Goal: Task Accomplishment & Management: Manage account settings

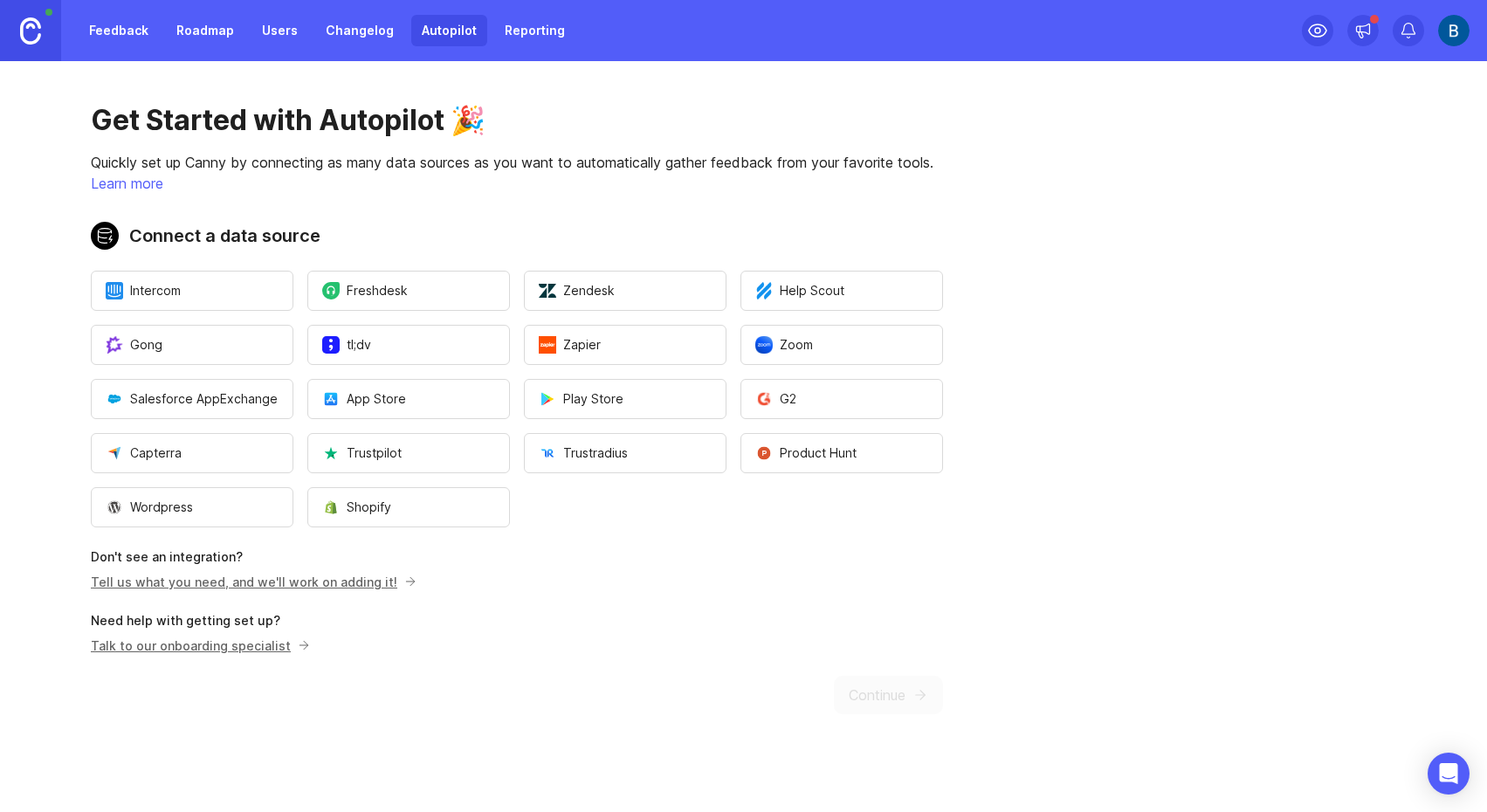
click at [130, 182] on link "Learn more" at bounding box center [127, 183] width 72 height 18
click at [618, 285] on button "Zendesk" at bounding box center [625, 290] width 203 height 40
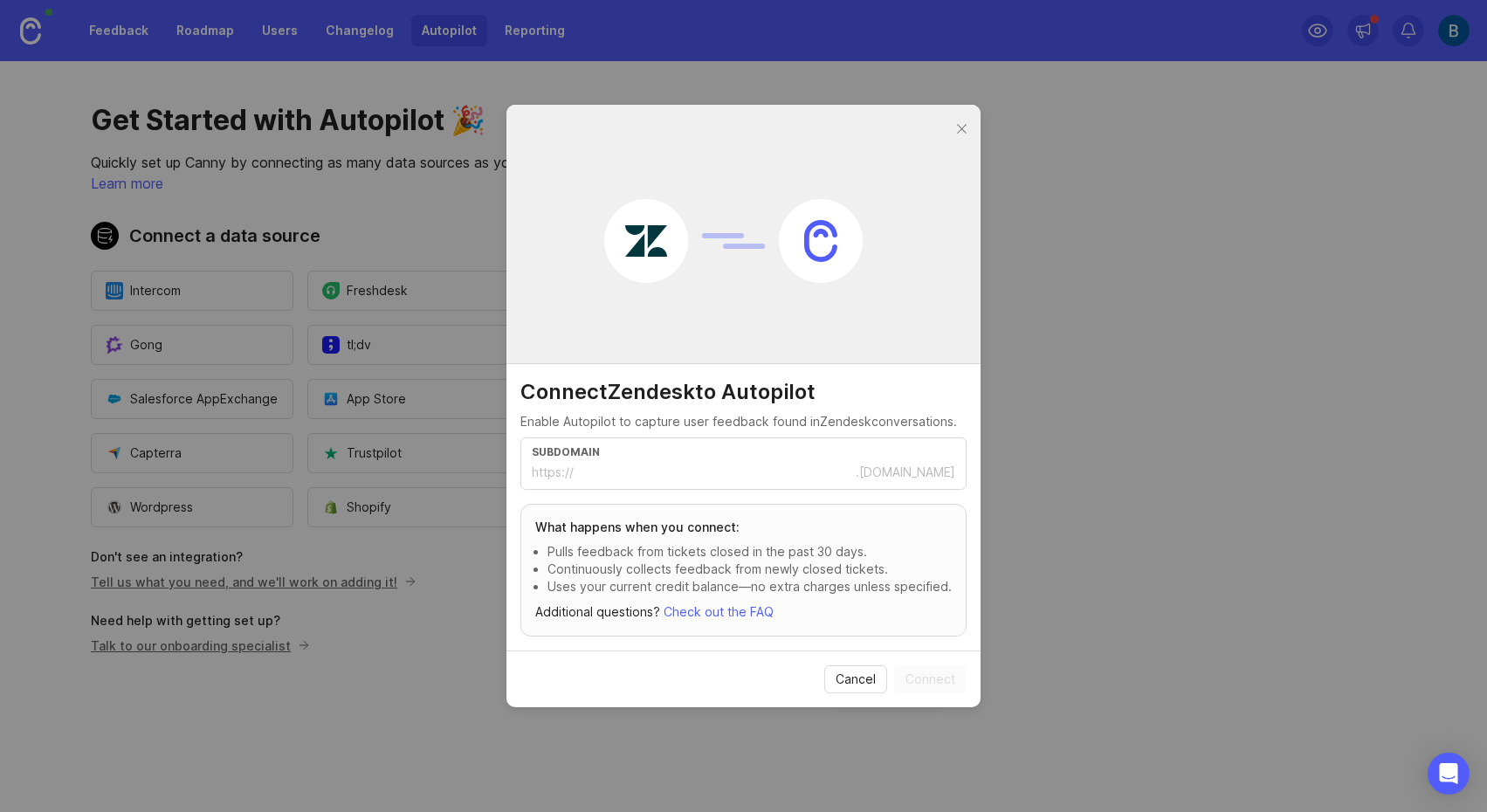
click at [643, 467] on input "text" at bounding box center [715, 472] width 282 height 19
type input "mobility-work-support"
click at [927, 687] on span "Connect" at bounding box center [930, 679] width 50 height 18
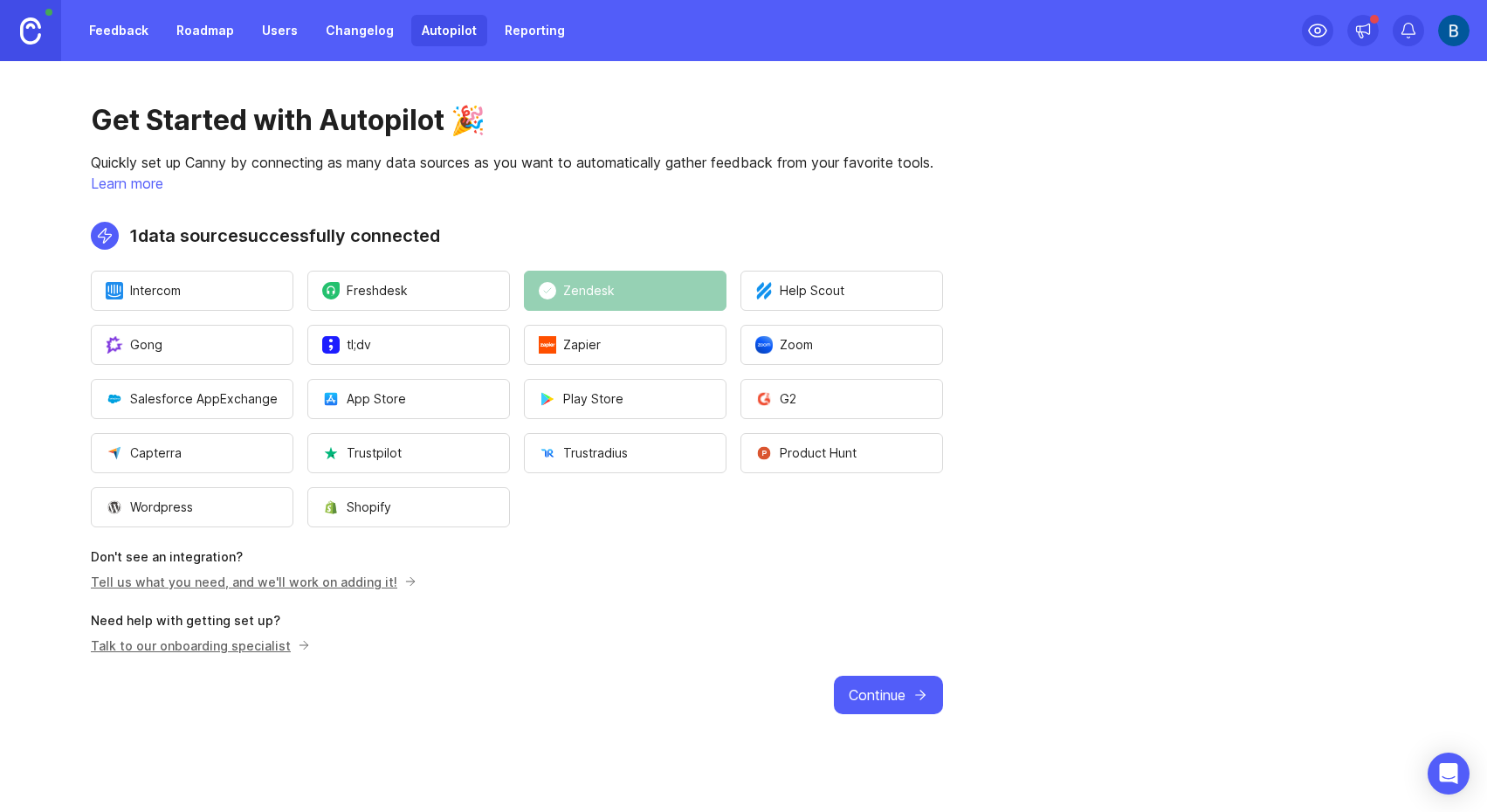
click at [875, 697] on span "Continue" at bounding box center [878, 694] width 57 height 21
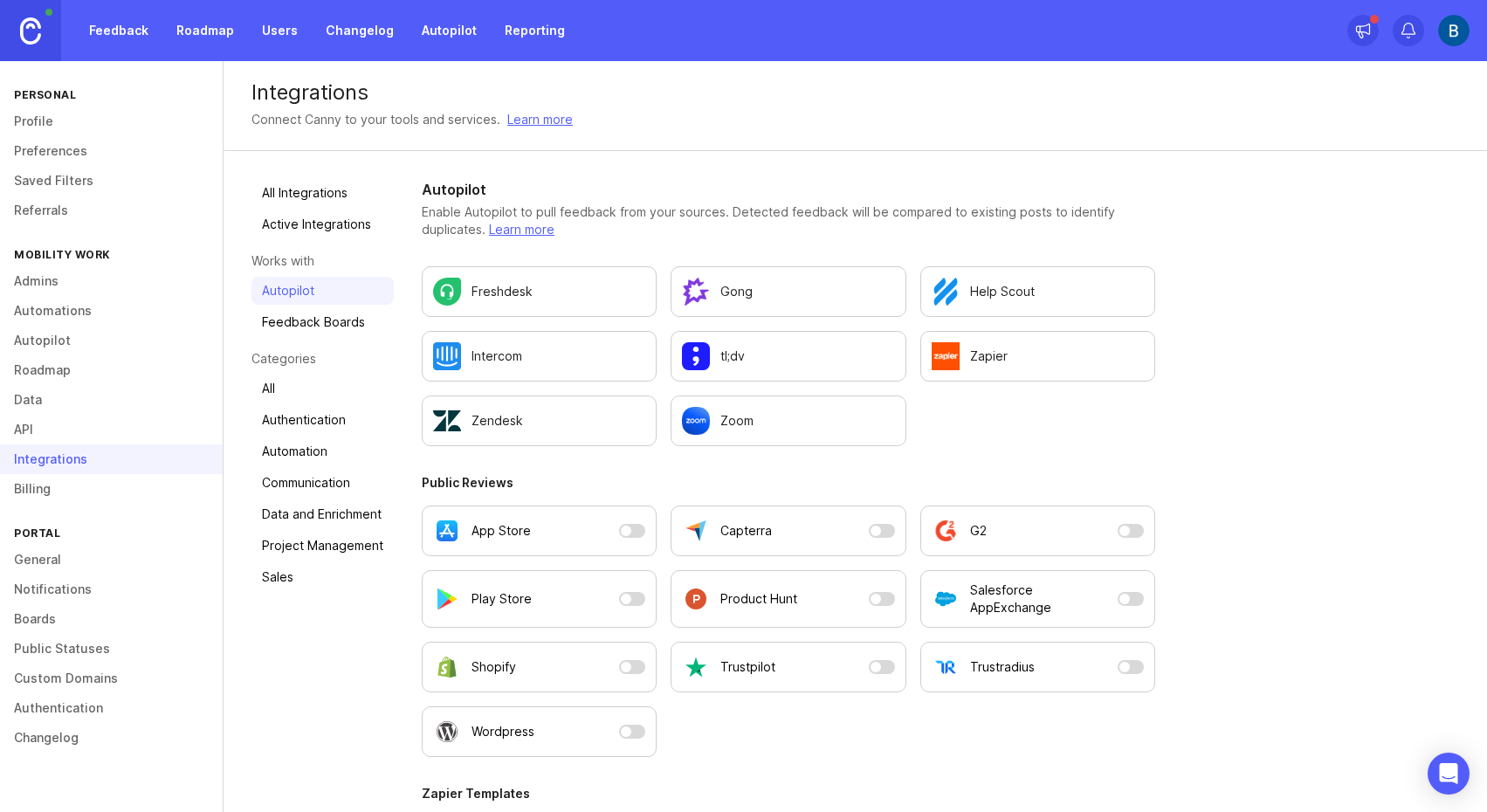
click at [319, 316] on link "Feedback Boards" at bounding box center [322, 322] width 142 height 28
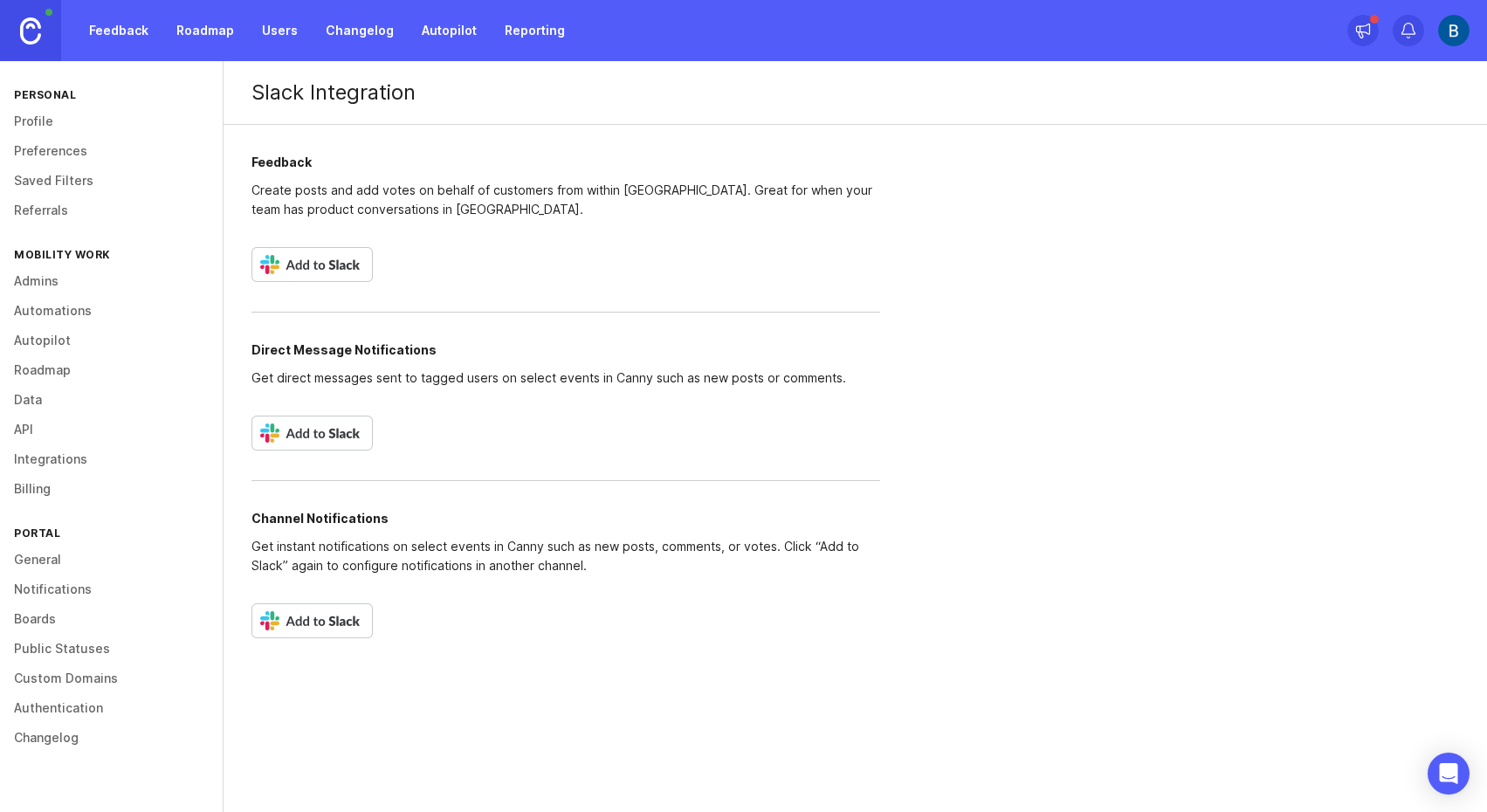
click at [449, 283] on div "Feedback Create posts and add votes on behalf of customers from within Slack. G…" at bounding box center [566, 397] width 685 height 543
click at [323, 268] on img at bounding box center [312, 264] width 122 height 35
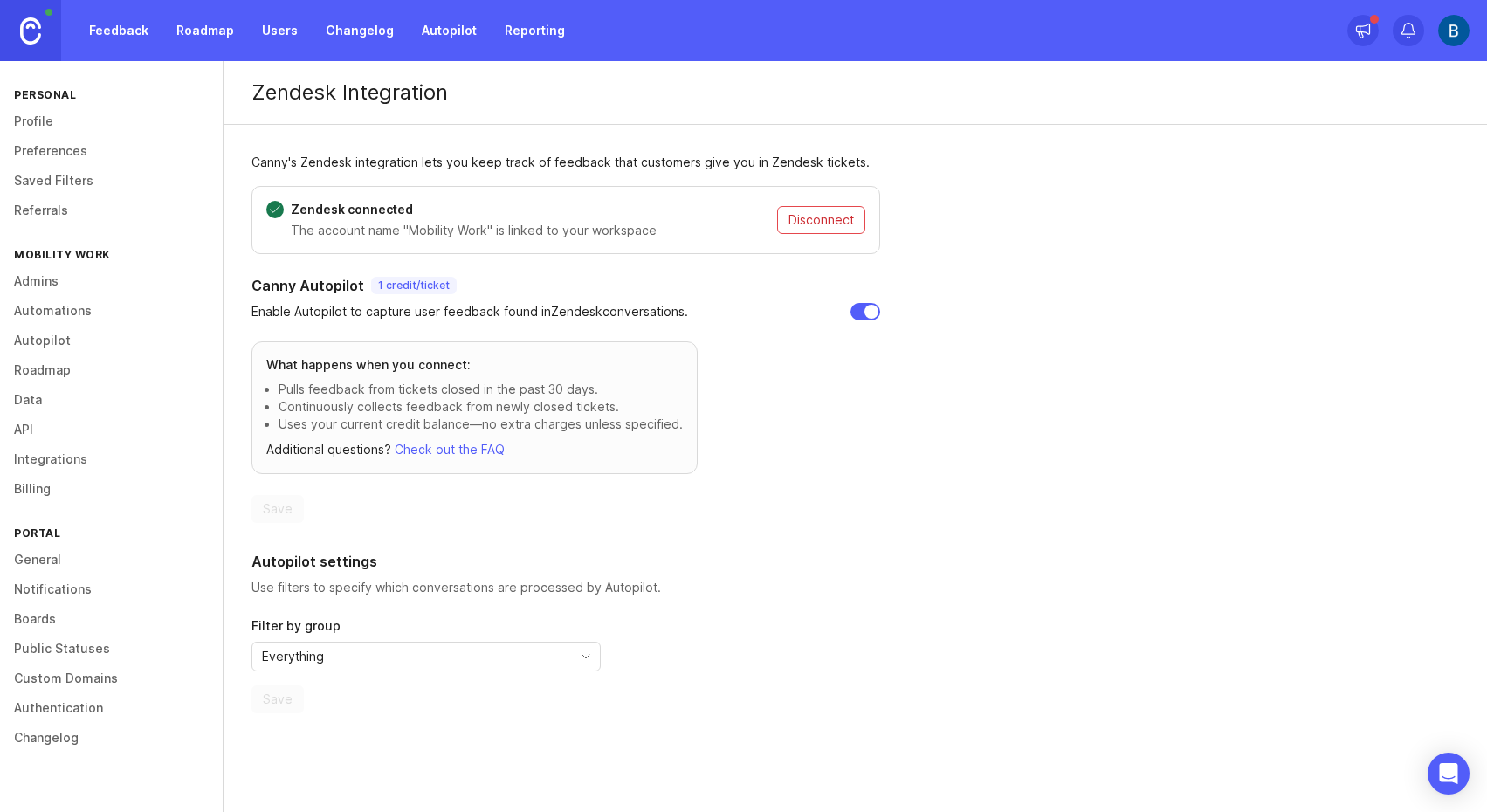
click at [374, 655] on div "Everything" at bounding box center [412, 656] width 320 height 28
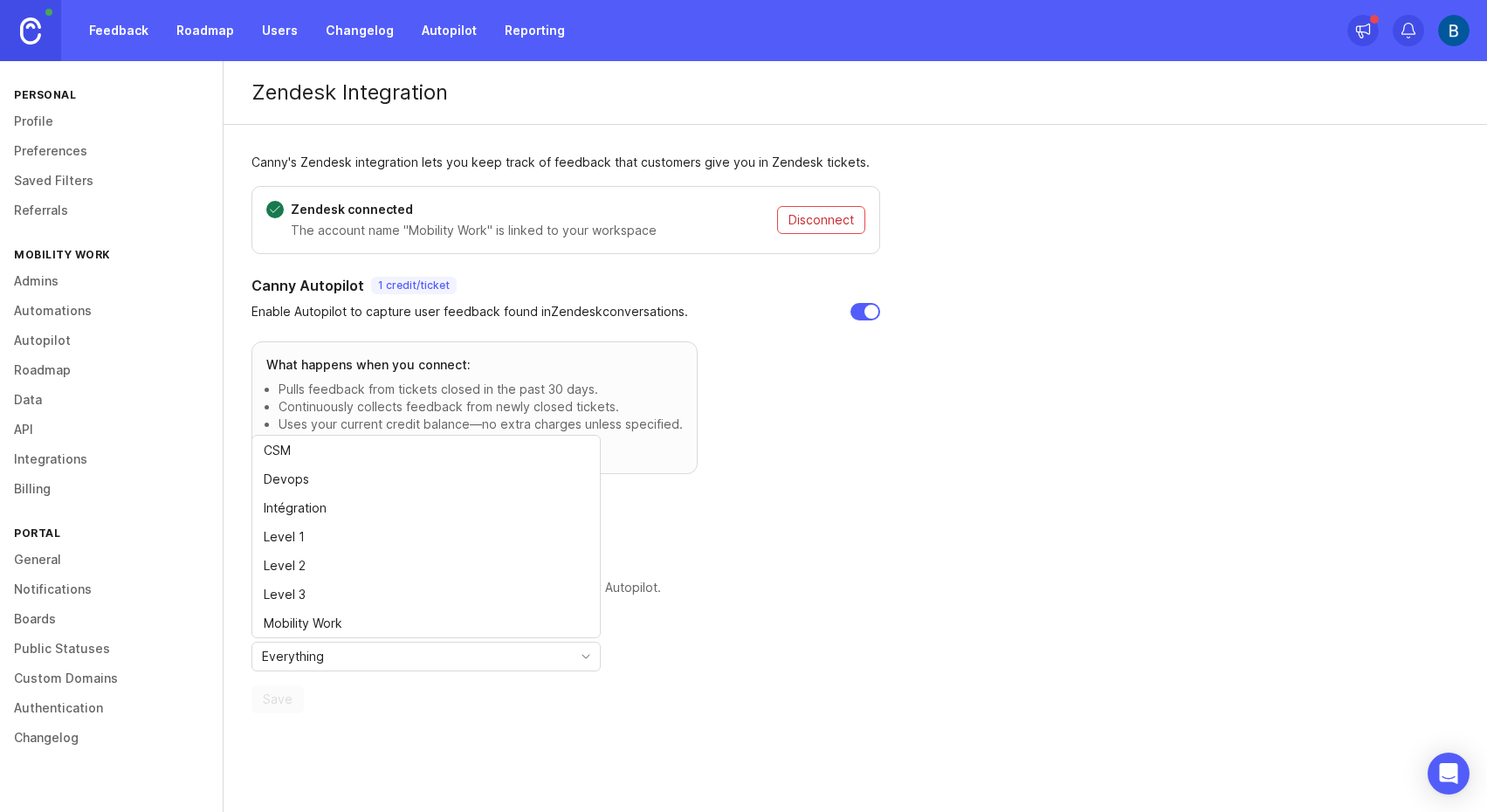
click at [739, 537] on div "Zendesk connected The account name "Mobility Work" is linked to your workspace …" at bounding box center [566, 449] width 629 height 527
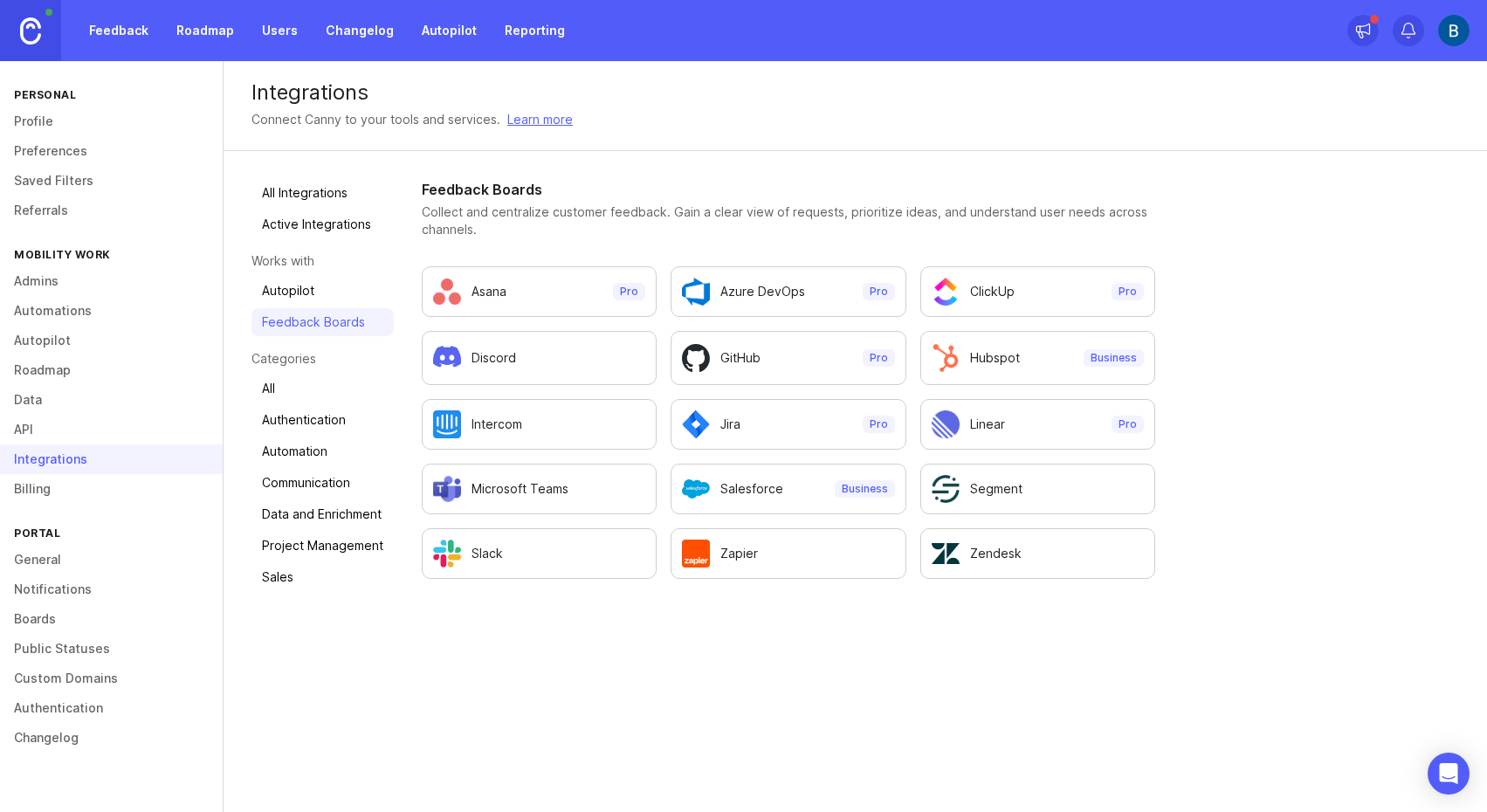
click at [292, 390] on link "All" at bounding box center [322, 388] width 142 height 28
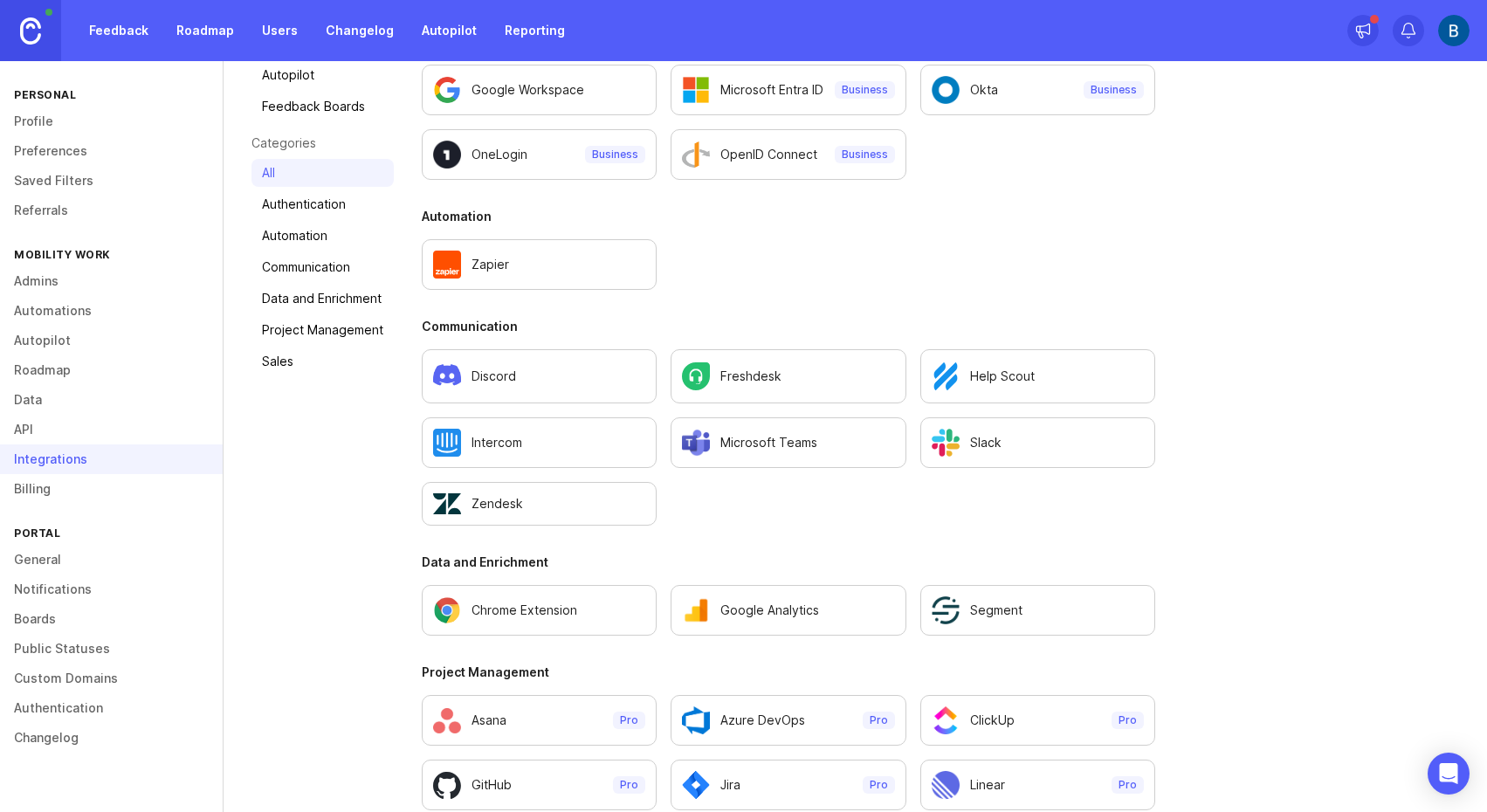
scroll to position [219, 0]
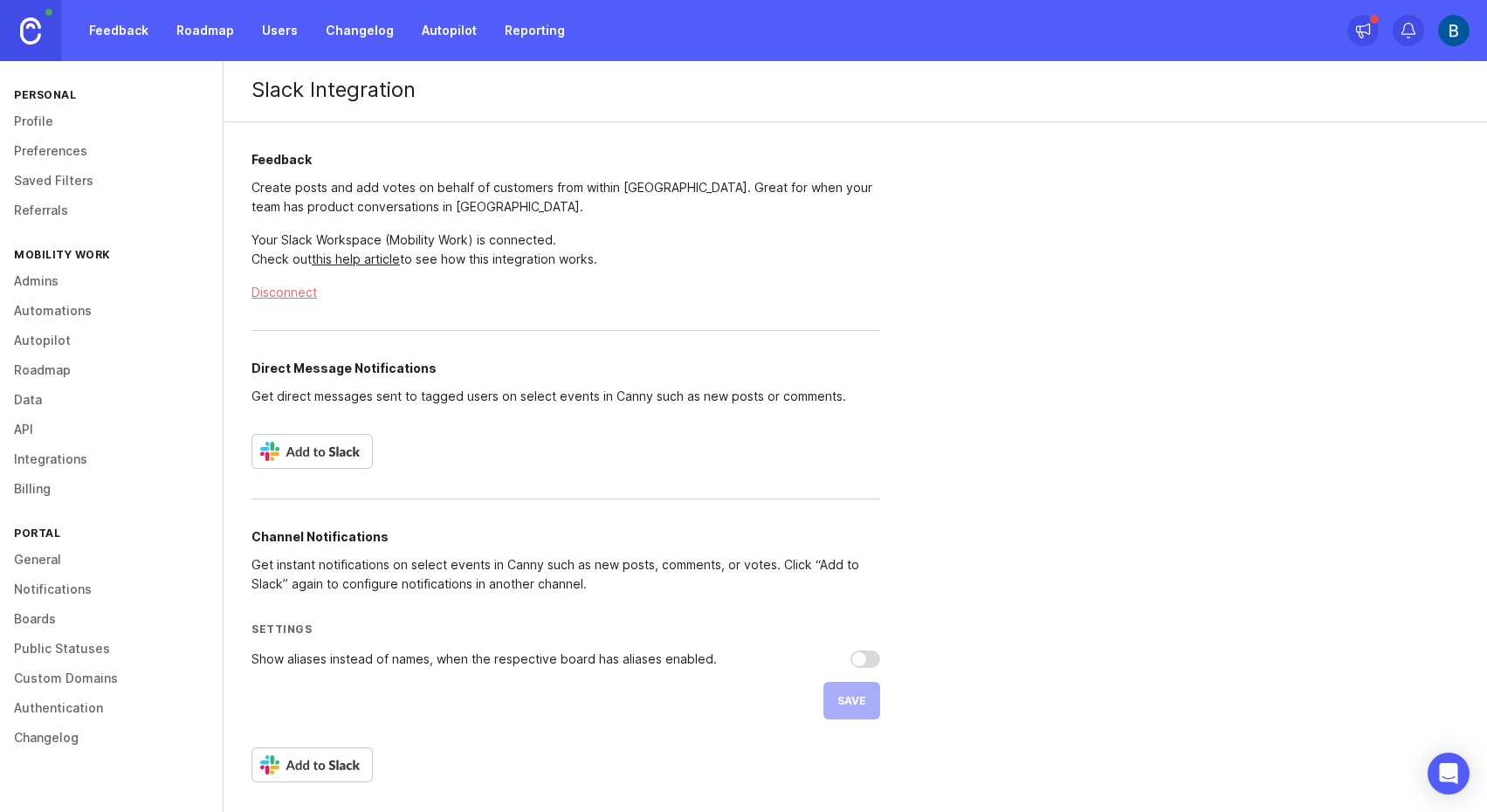
scroll to position [2, 0]
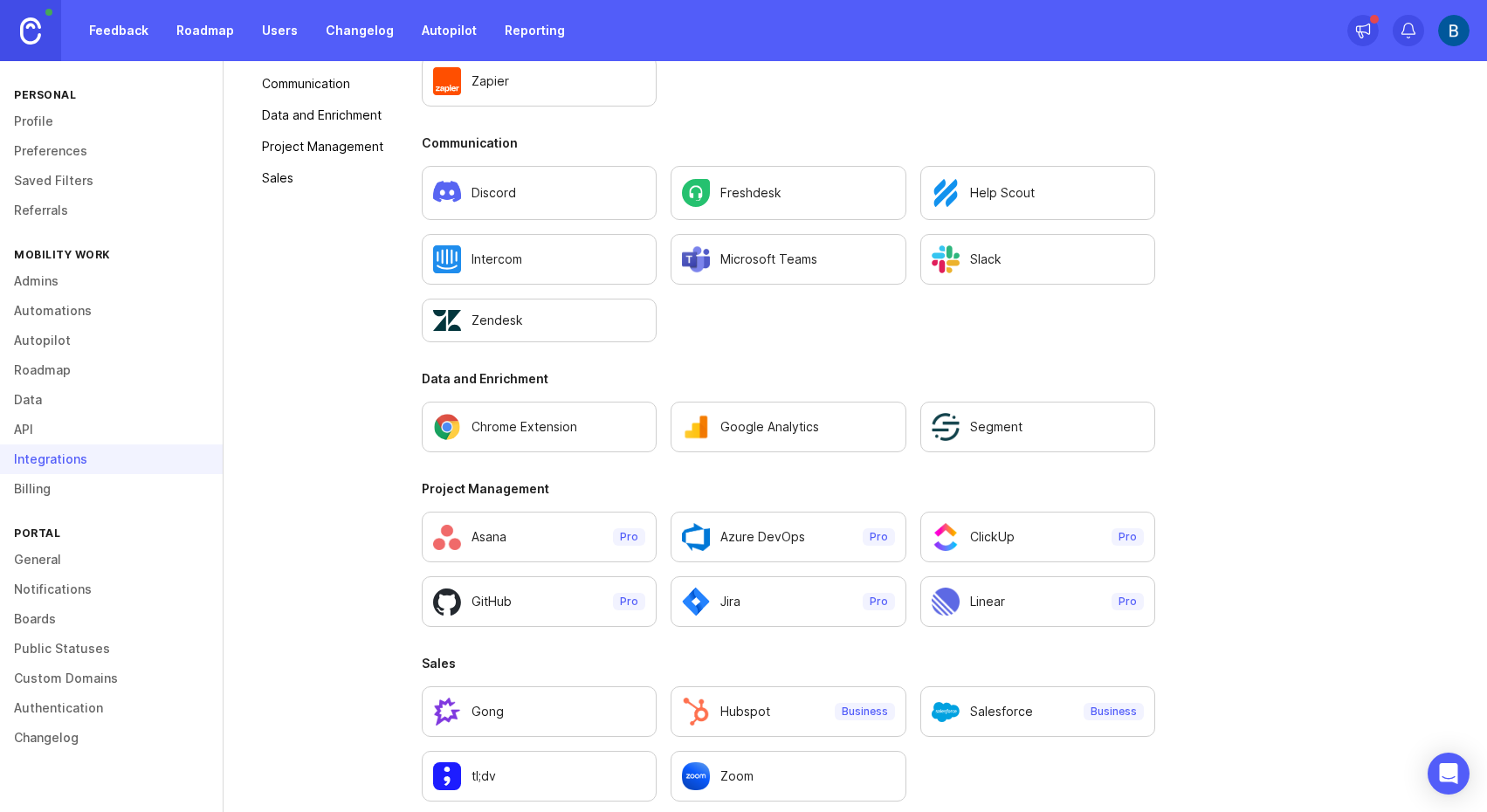
scroll to position [416, 0]
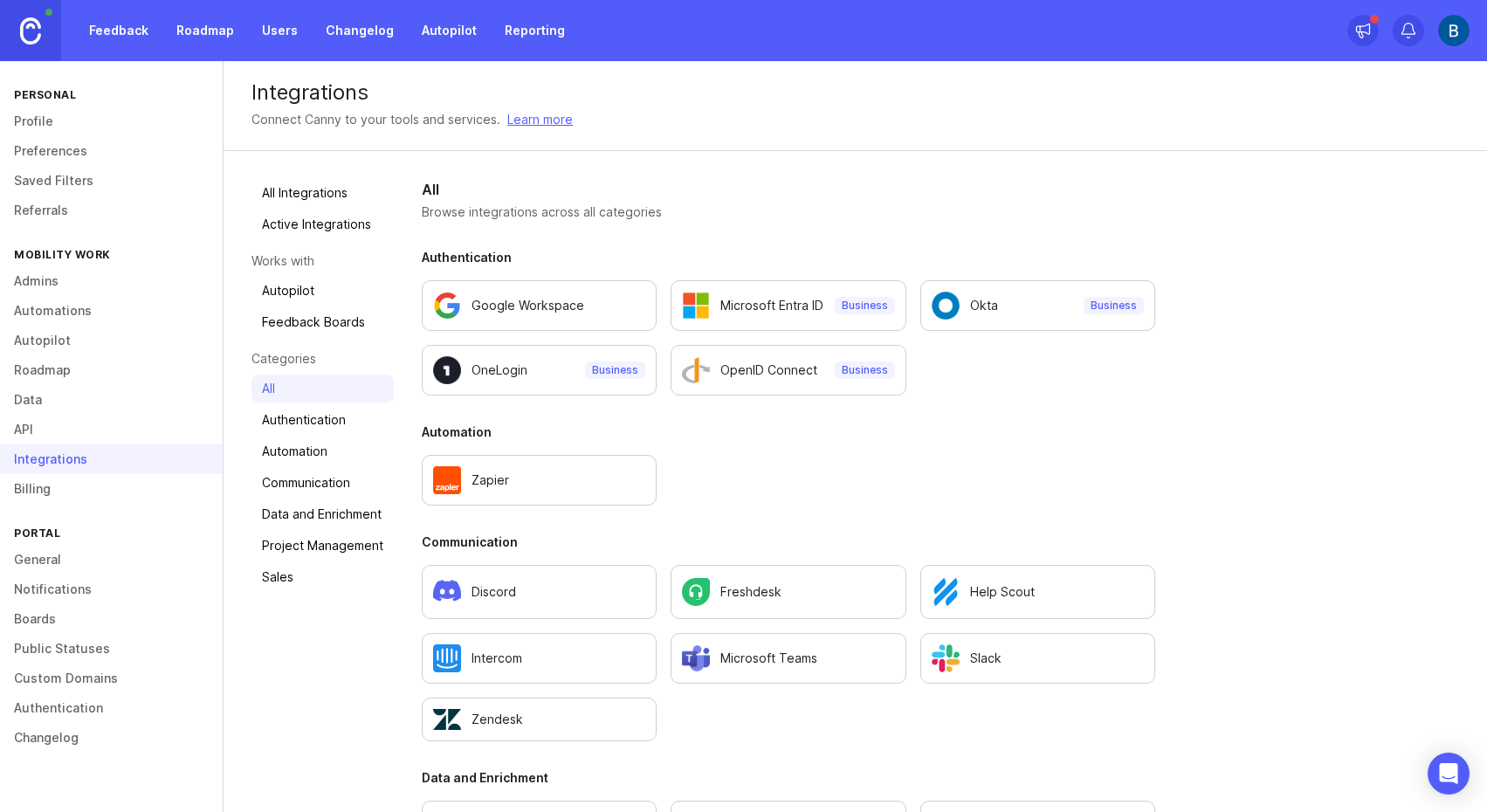
click at [61, 441] on link "API" at bounding box center [111, 429] width 223 height 29
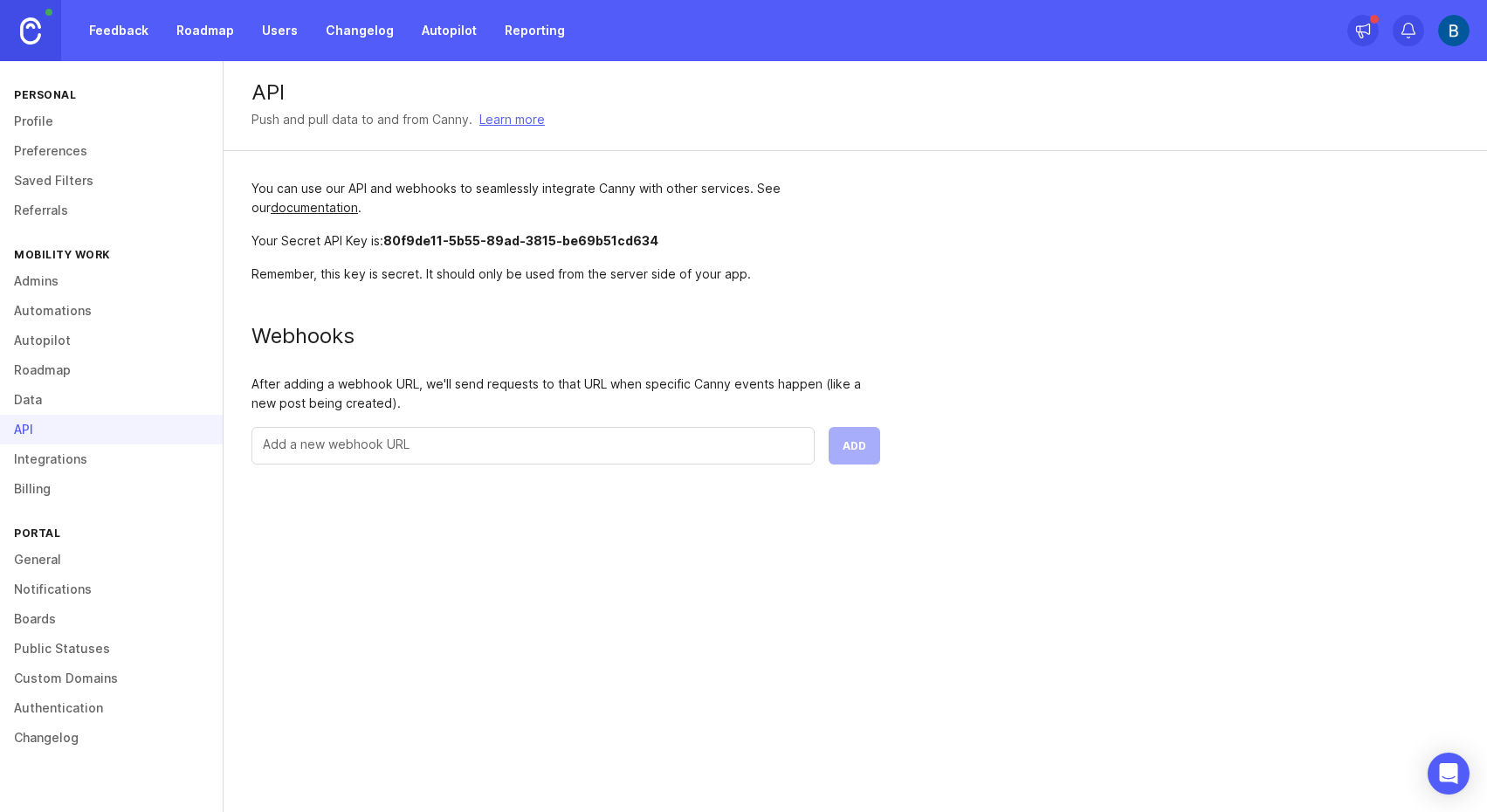
click at [375, 452] on input "text" at bounding box center [533, 444] width 541 height 19
click at [333, 213] on link "documentation" at bounding box center [315, 207] width 88 height 15
click at [64, 363] on link "Roadmap" at bounding box center [111, 370] width 223 height 29
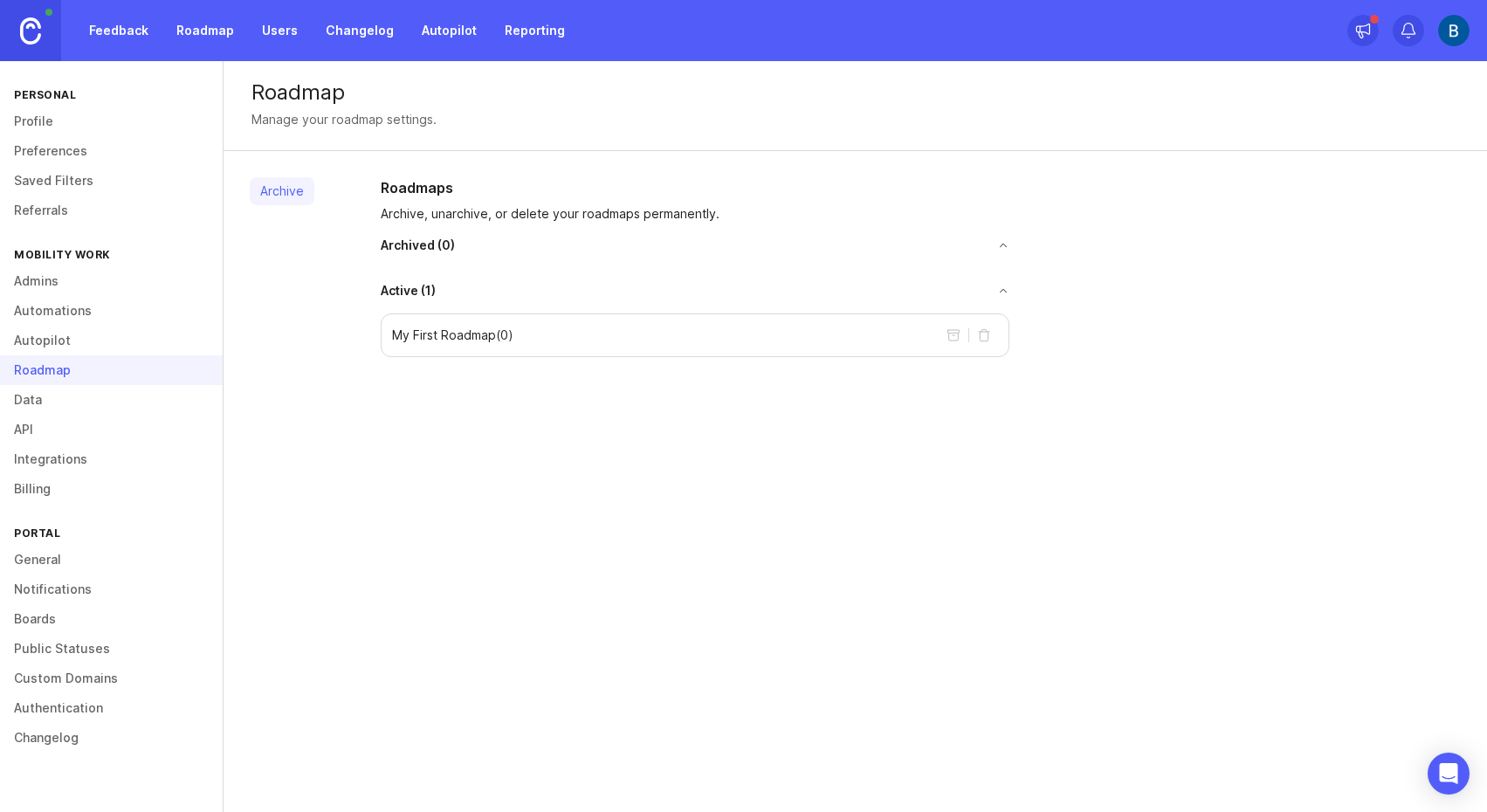
click at [44, 392] on link "Data" at bounding box center [111, 399] width 223 height 29
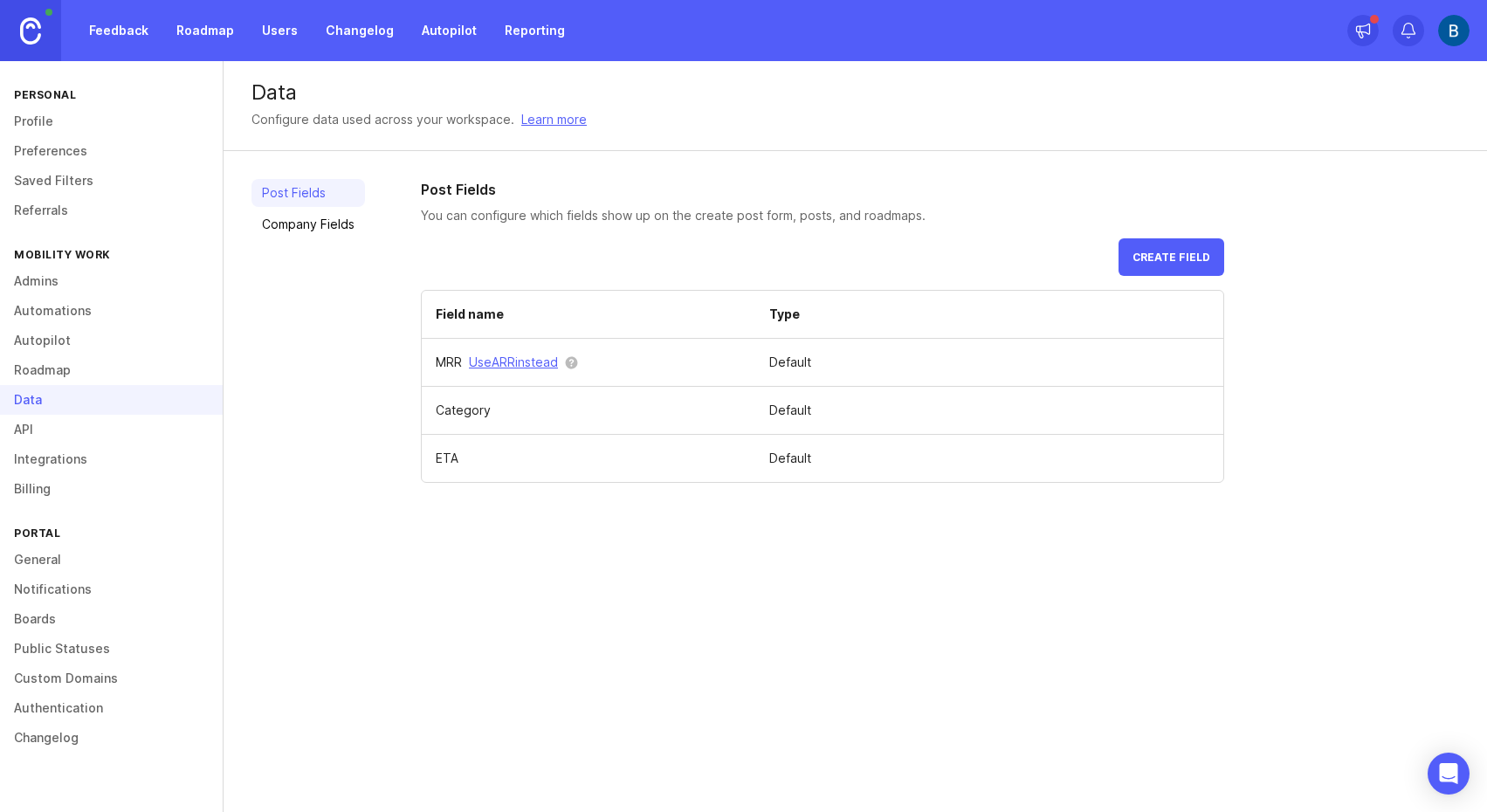
click at [307, 232] on link "Company Fields" at bounding box center [307, 224] width 113 height 28
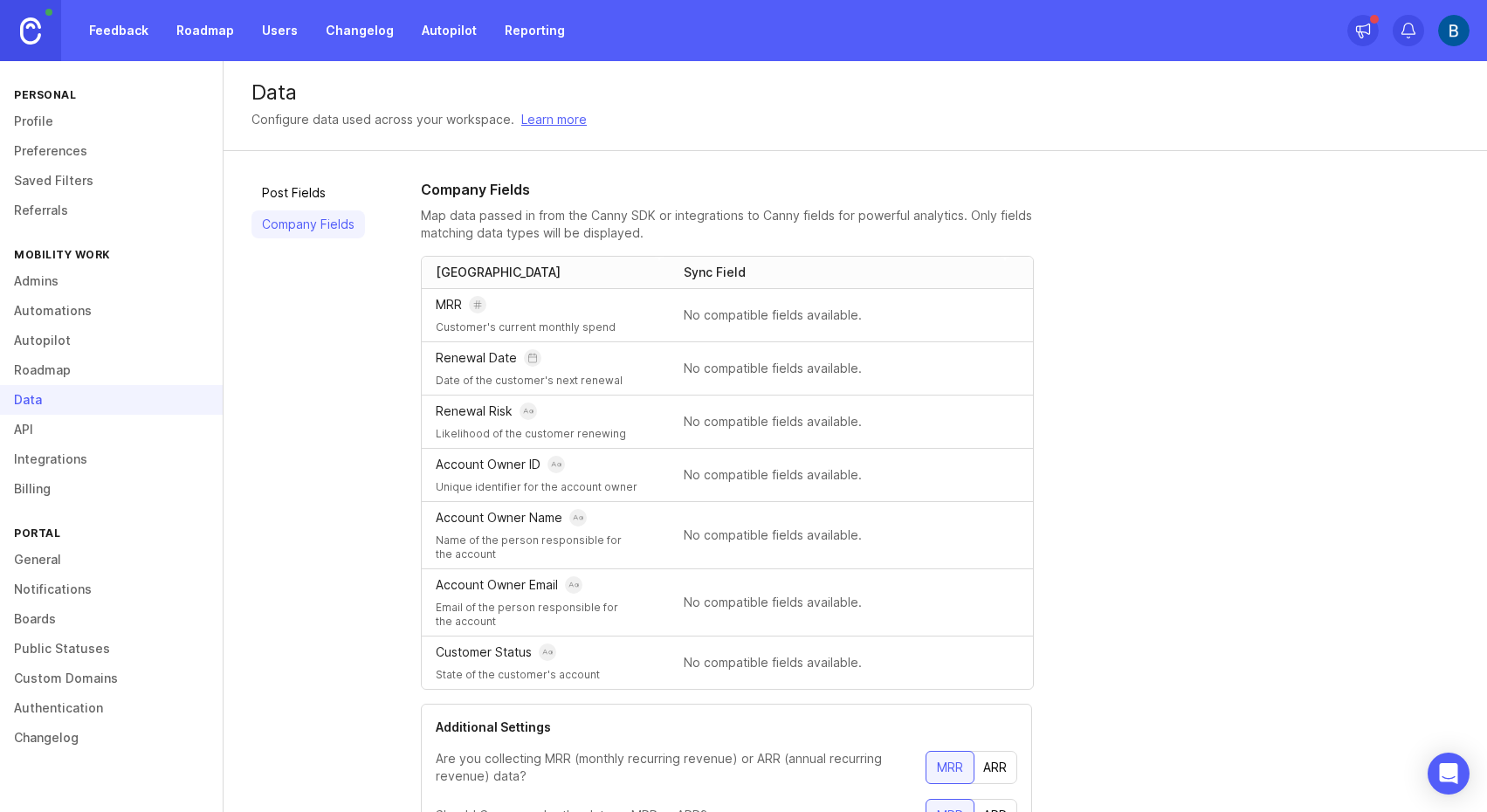
scroll to position [91, 0]
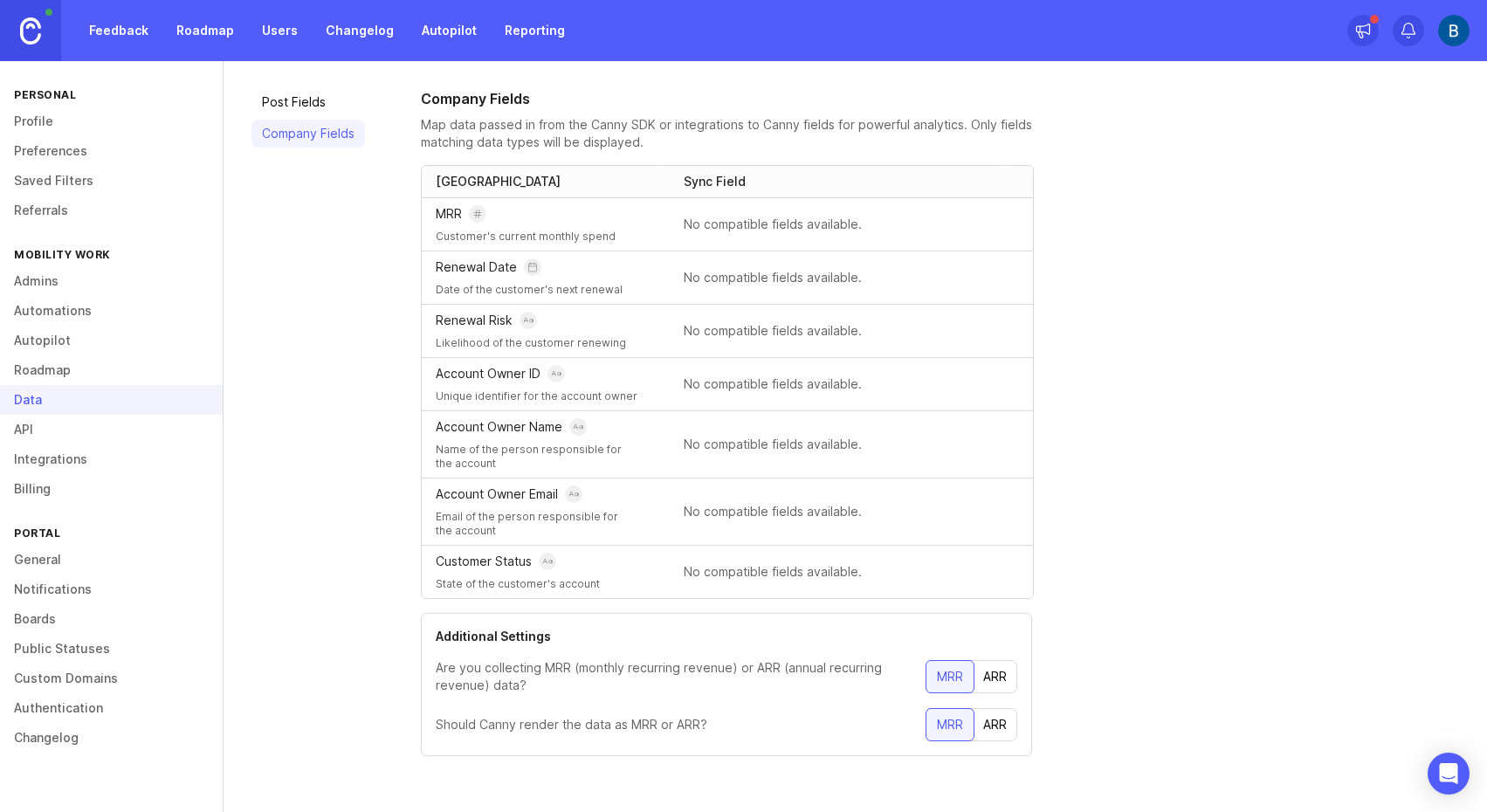
click at [1008, 691] on div "ARR" at bounding box center [996, 676] width 45 height 31
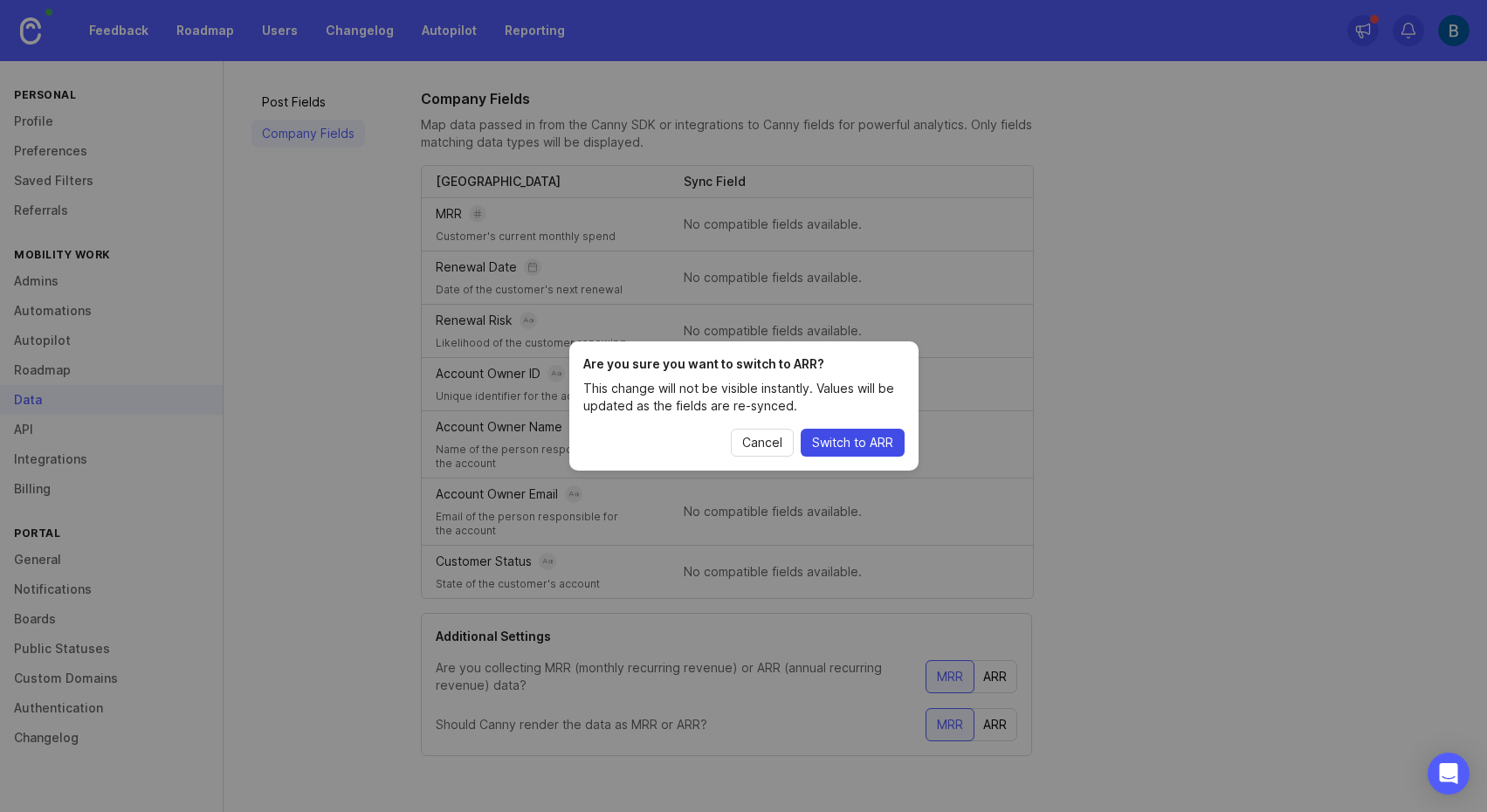
click at [860, 441] on span "Switch to ARR" at bounding box center [853, 443] width 81 height 18
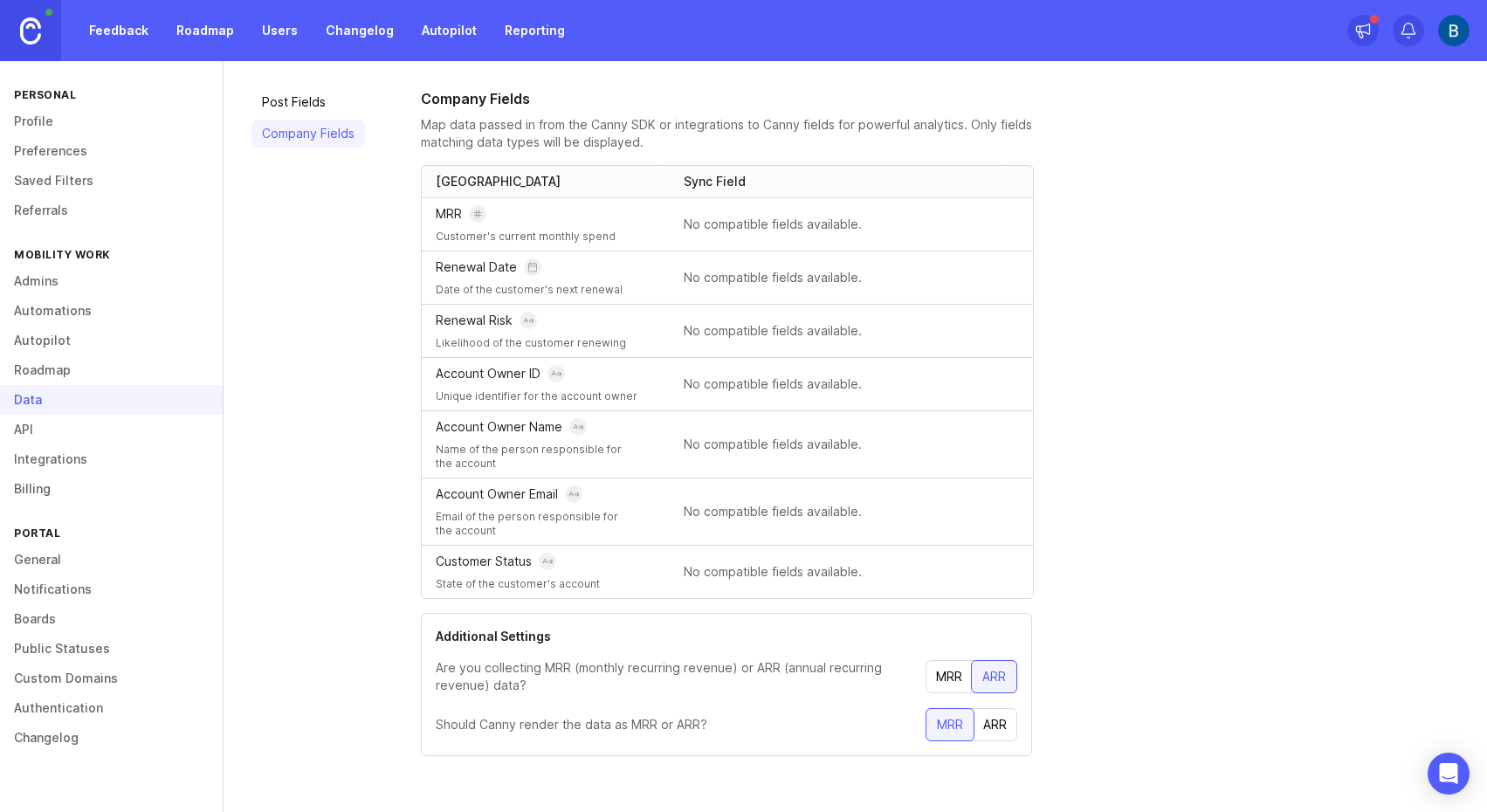
click at [1000, 730] on div "ARR" at bounding box center [996, 724] width 45 height 31
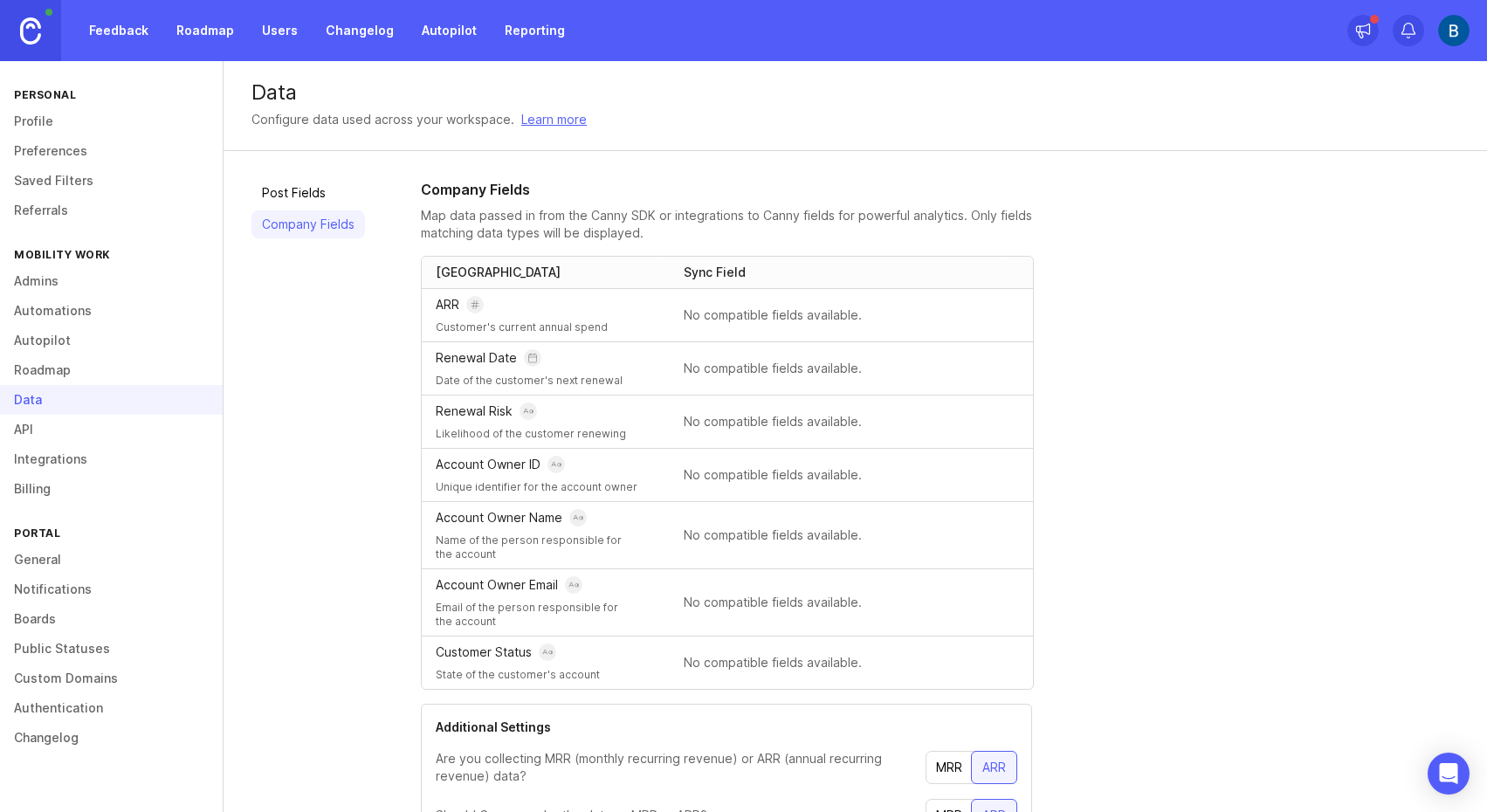
click at [321, 192] on link "Post Fields" at bounding box center [307, 192] width 113 height 28
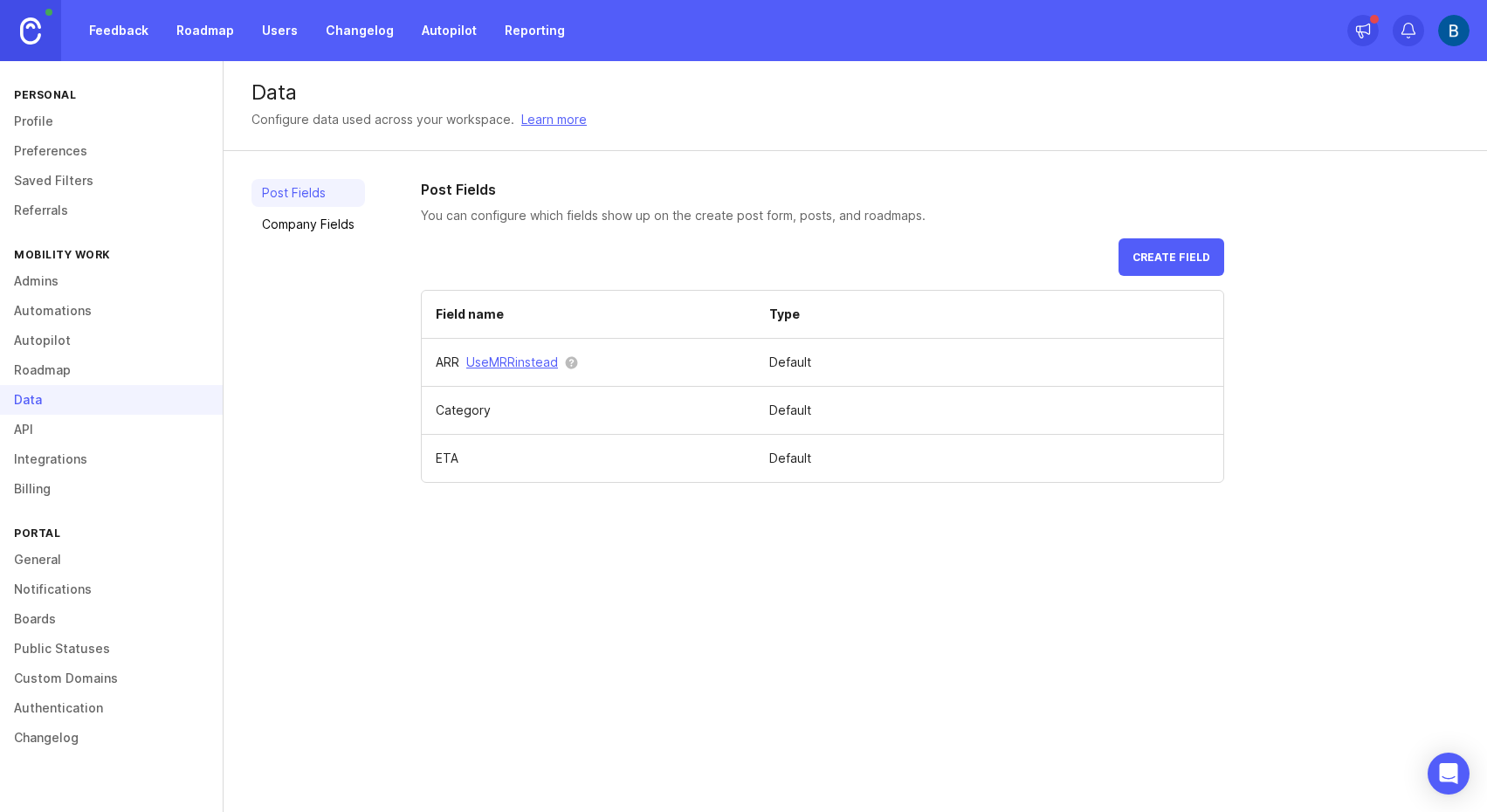
click at [46, 272] on link "Admins" at bounding box center [111, 280] width 223 height 29
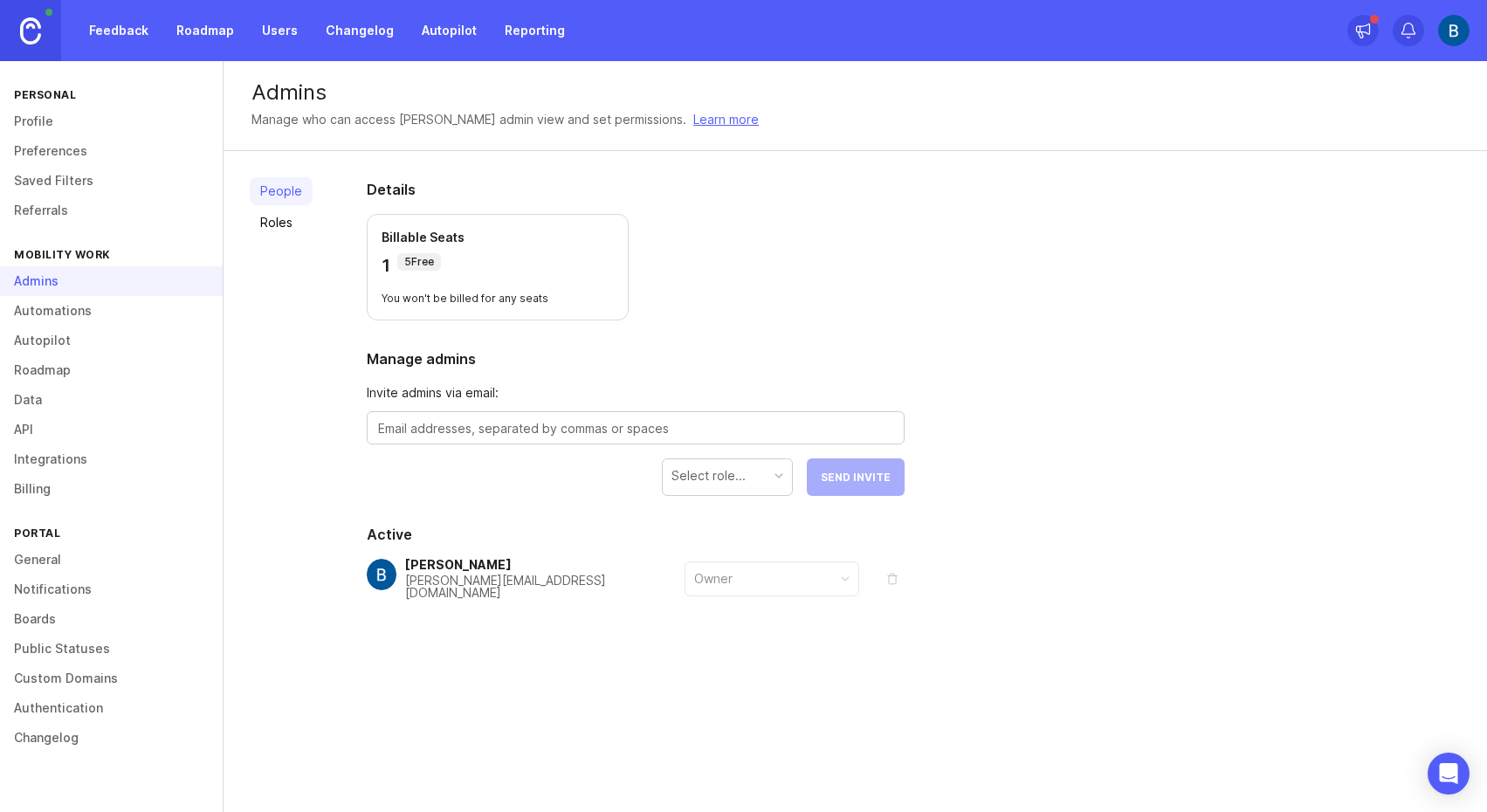
click at [103, 38] on link "Feedback" at bounding box center [119, 30] width 80 height 31
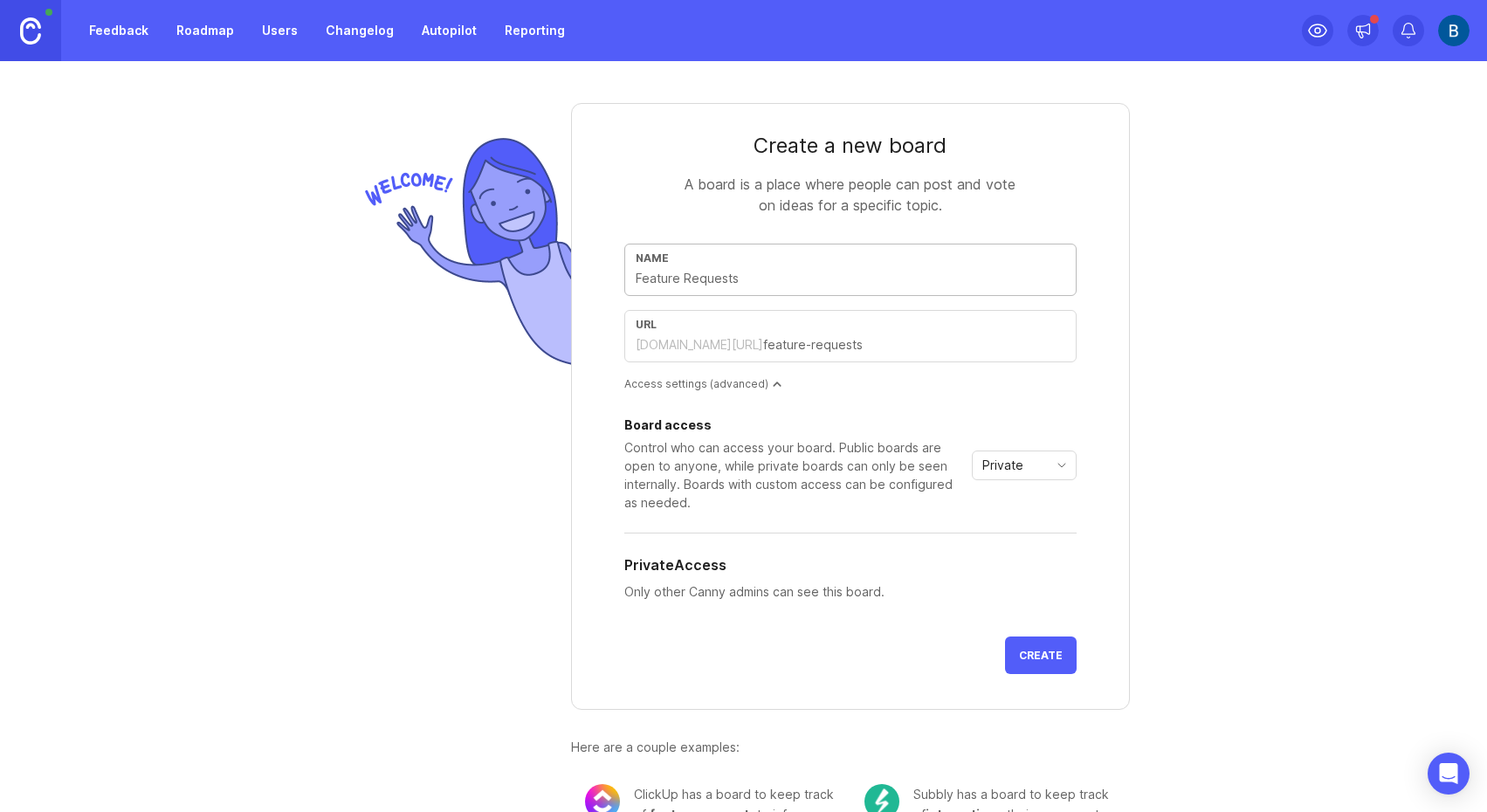
click at [732, 263] on div "Name" at bounding box center [850, 257] width 430 height 13
type input "t"
type input "te"
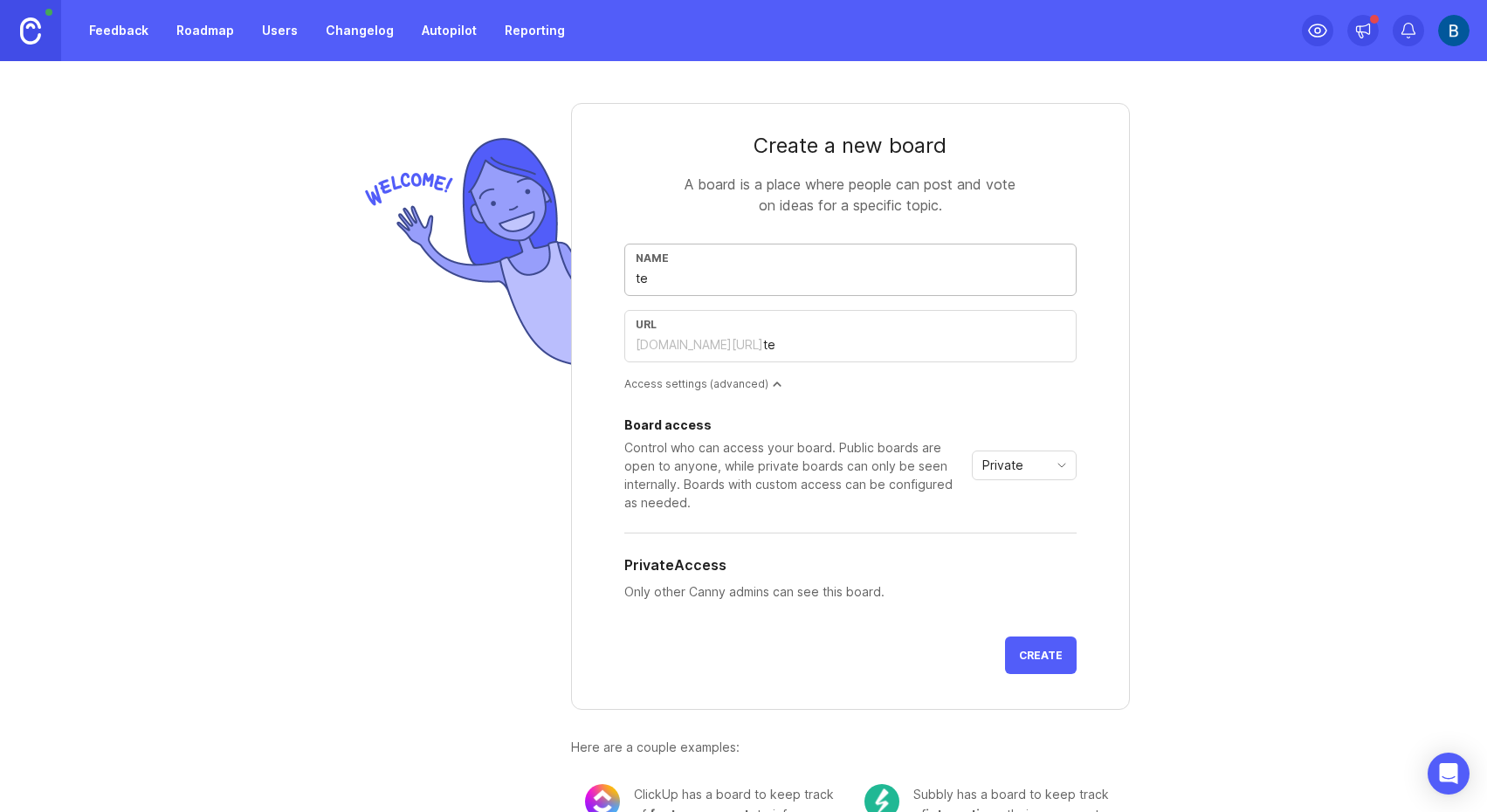
type input "tes"
type input "test"
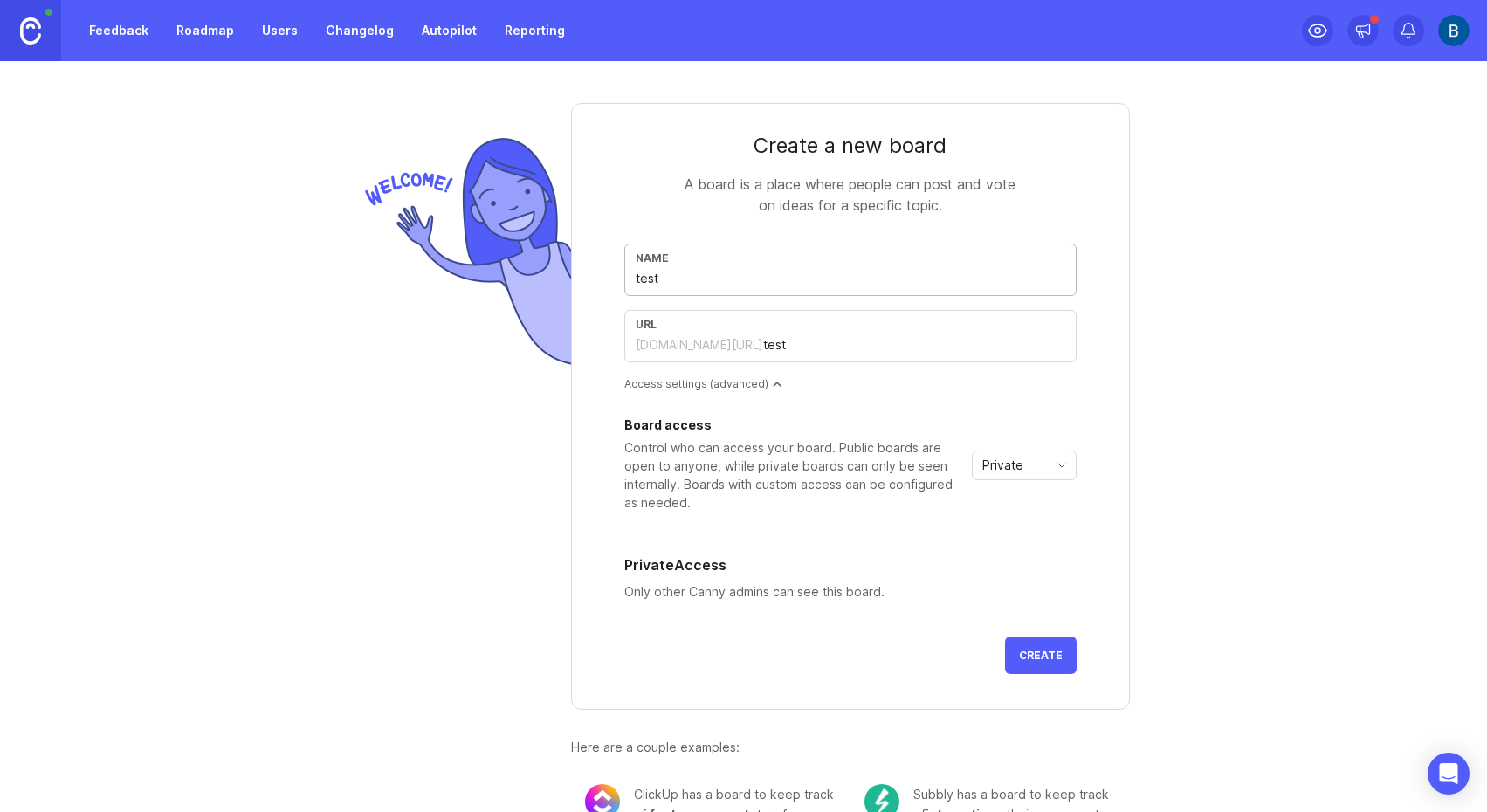
click at [754, 386] on div "Access settings (advanced)" at bounding box center [851, 383] width 452 height 15
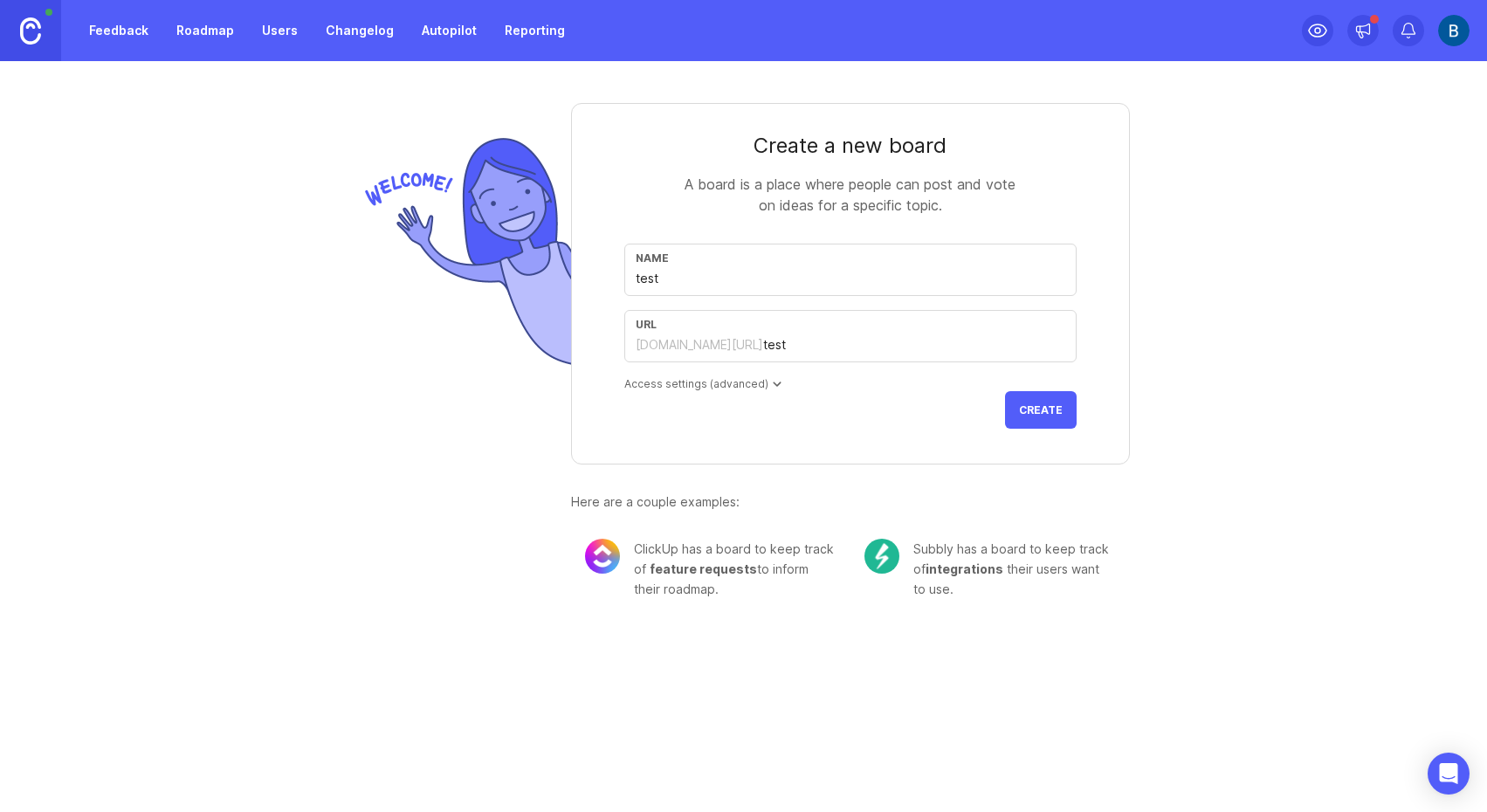
click at [754, 386] on div "Access settings (advanced)" at bounding box center [851, 383] width 452 height 15
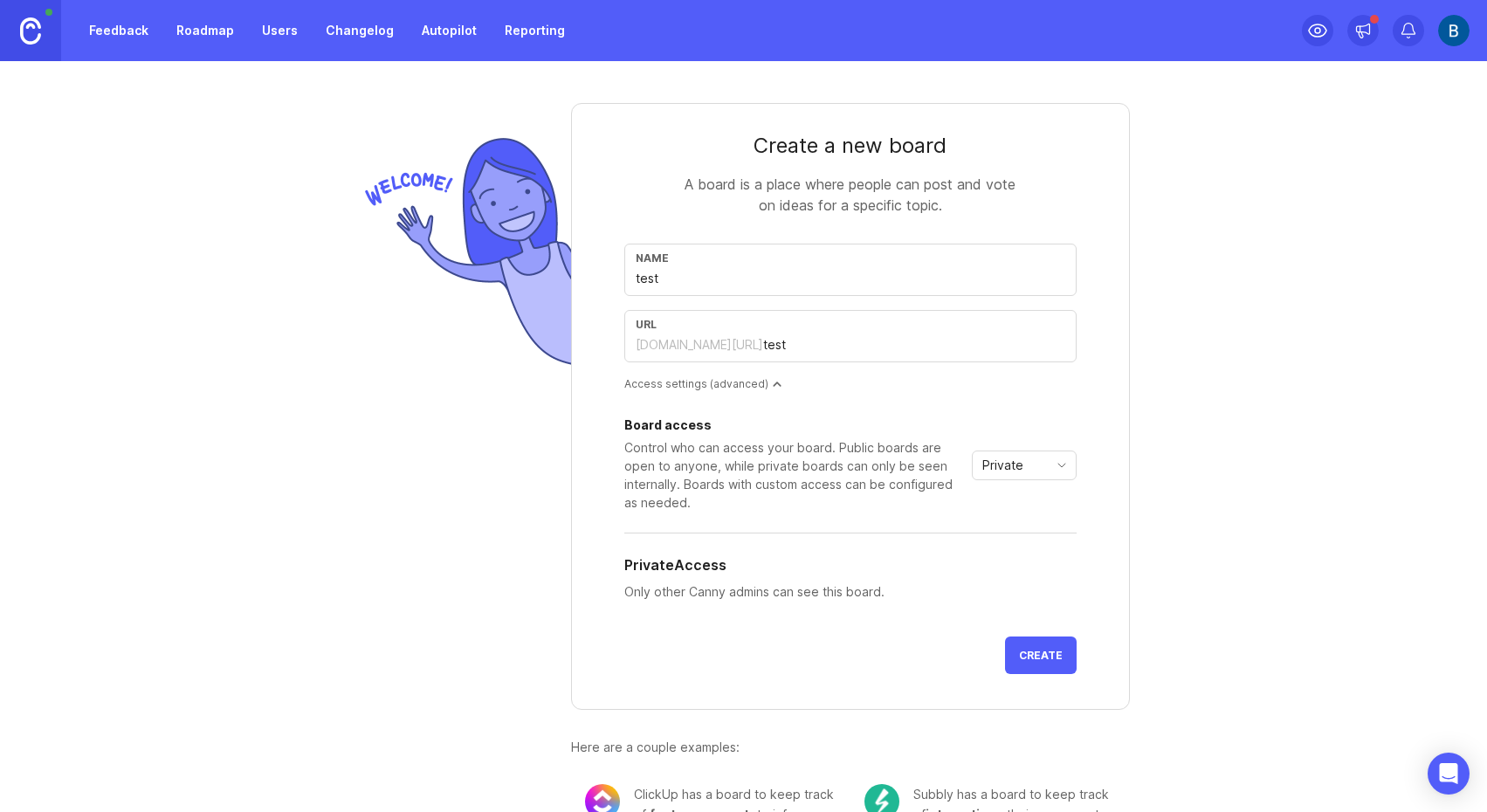
click at [1037, 643] on button "Create" at bounding box center [1041, 655] width 71 height 38
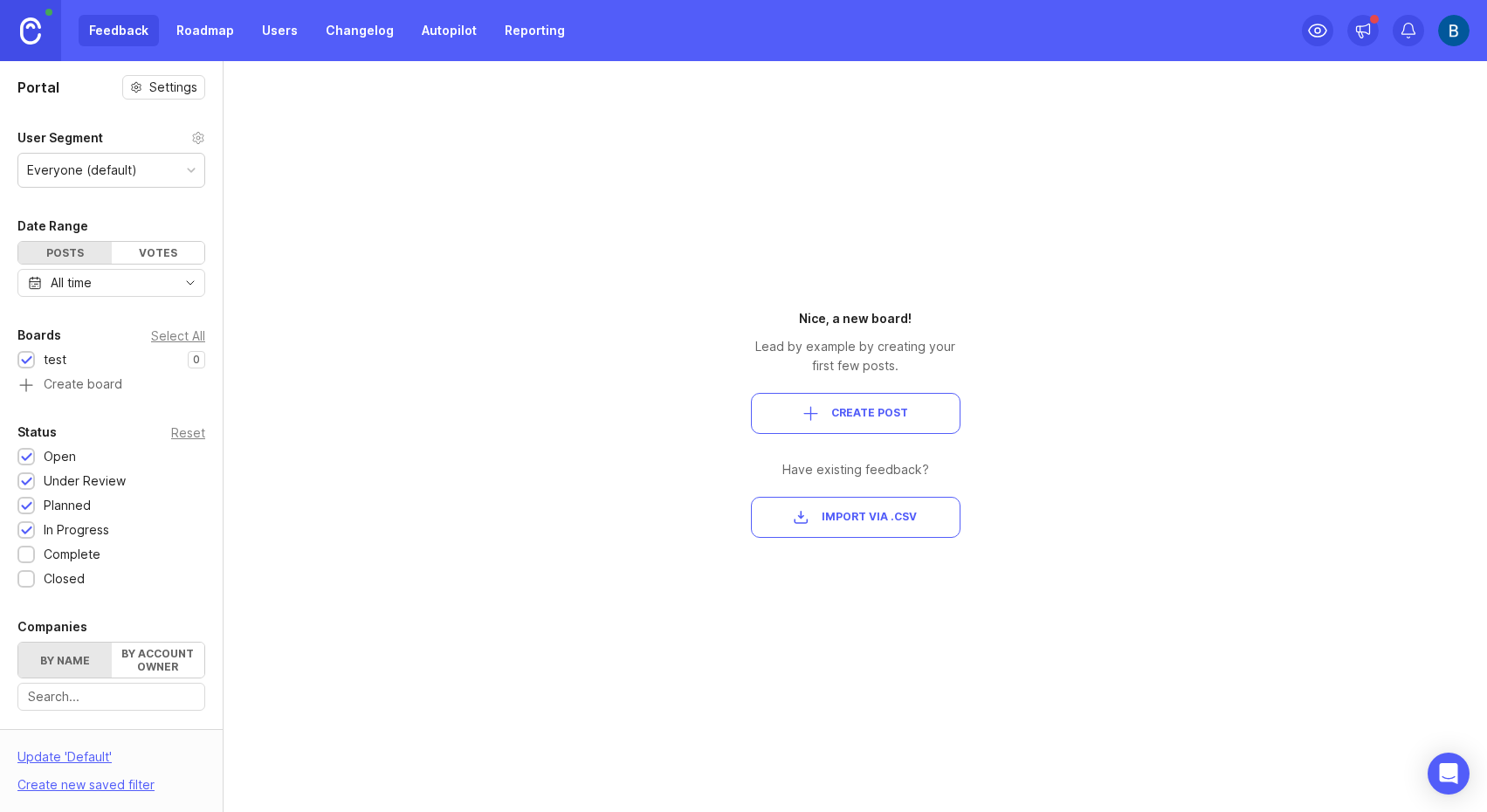
click at [147, 171] on div "Everyone (default)" at bounding box center [112, 170] width 186 height 33
click at [147, 259] on div "Votes" at bounding box center [158, 253] width 94 height 21
click at [66, 256] on div "Posts" at bounding box center [65, 253] width 94 height 21
